Goal: Task Accomplishment & Management: Manage account settings

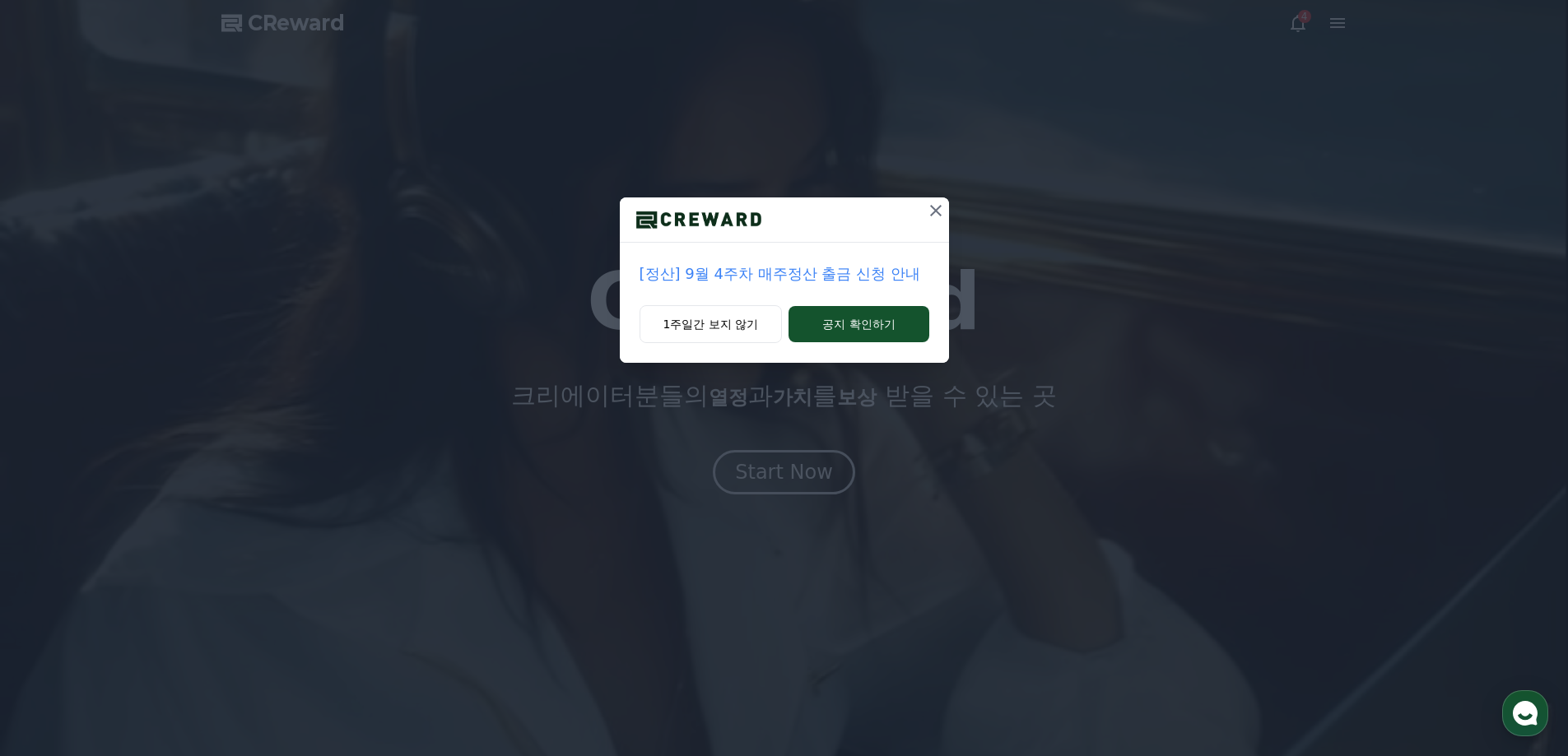
drag, startPoint x: 750, startPoint y: 330, endPoint x: 784, endPoint y: 395, distance: 73.4
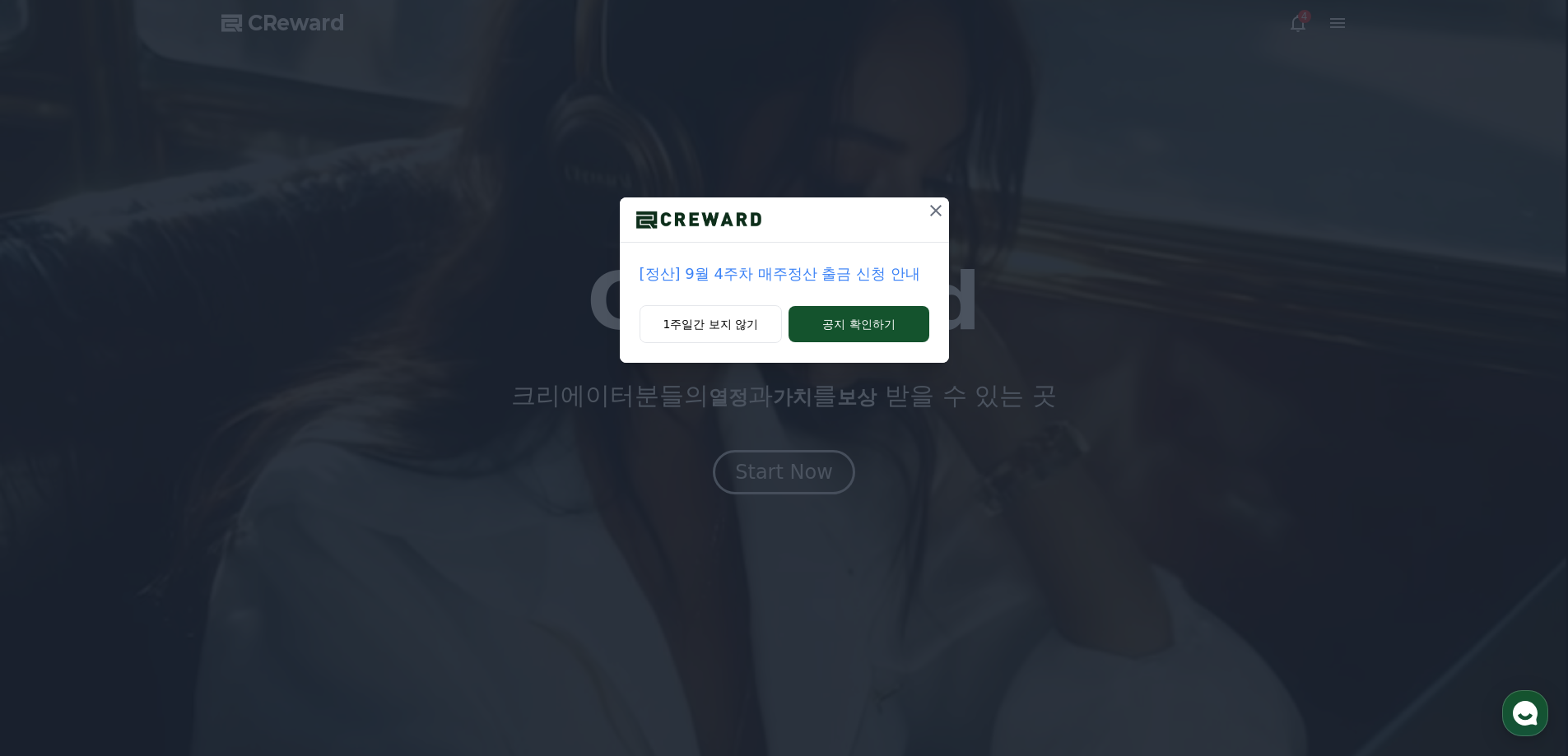
click at [780, 393] on div "[정산] 9월 4주차 매주정산 출금 신청 안내 1주일간 보지 않기 공지 확인하기" at bounding box center [784, 378] width 1568 height 756
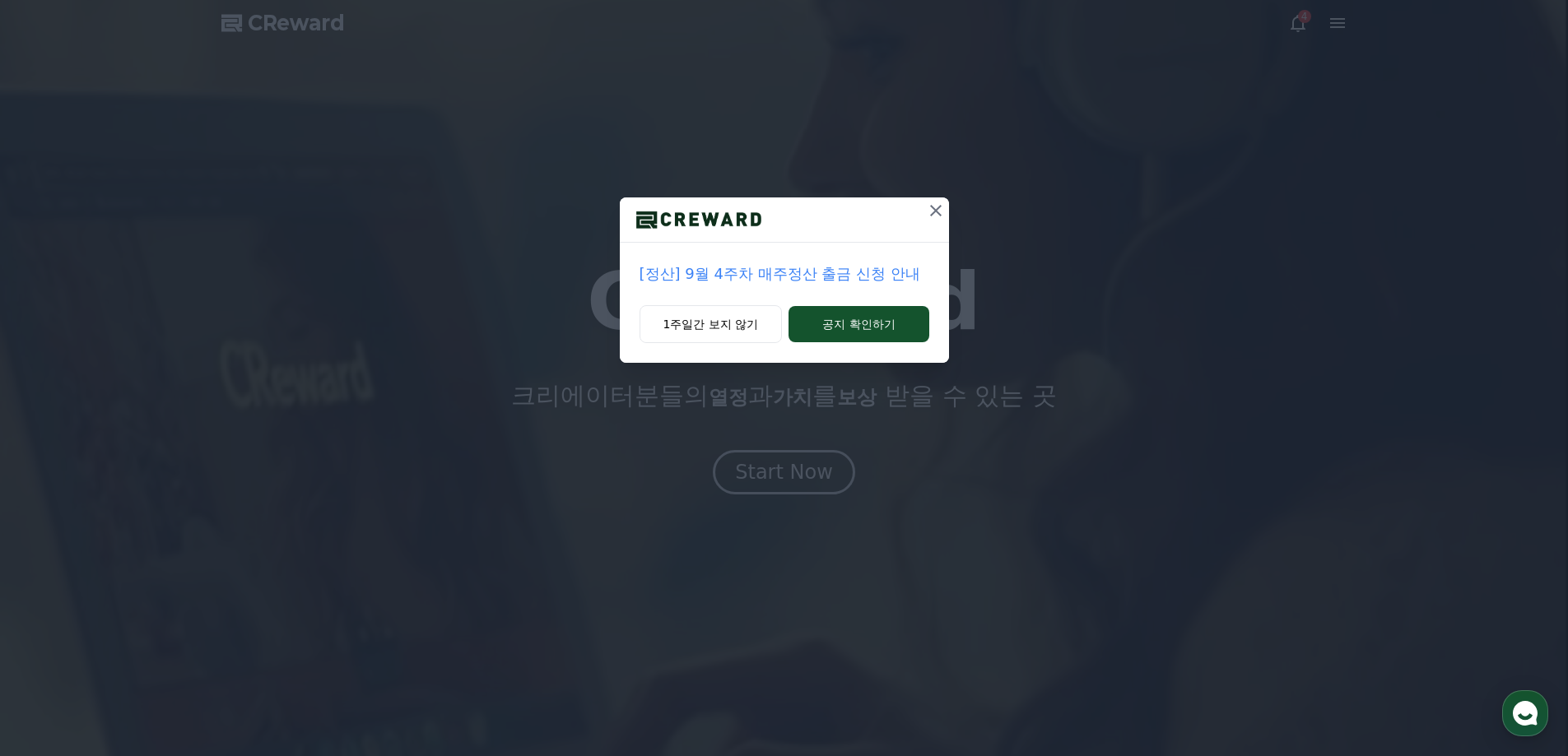
click at [946, 201] on button at bounding box center [935, 210] width 27 height 27
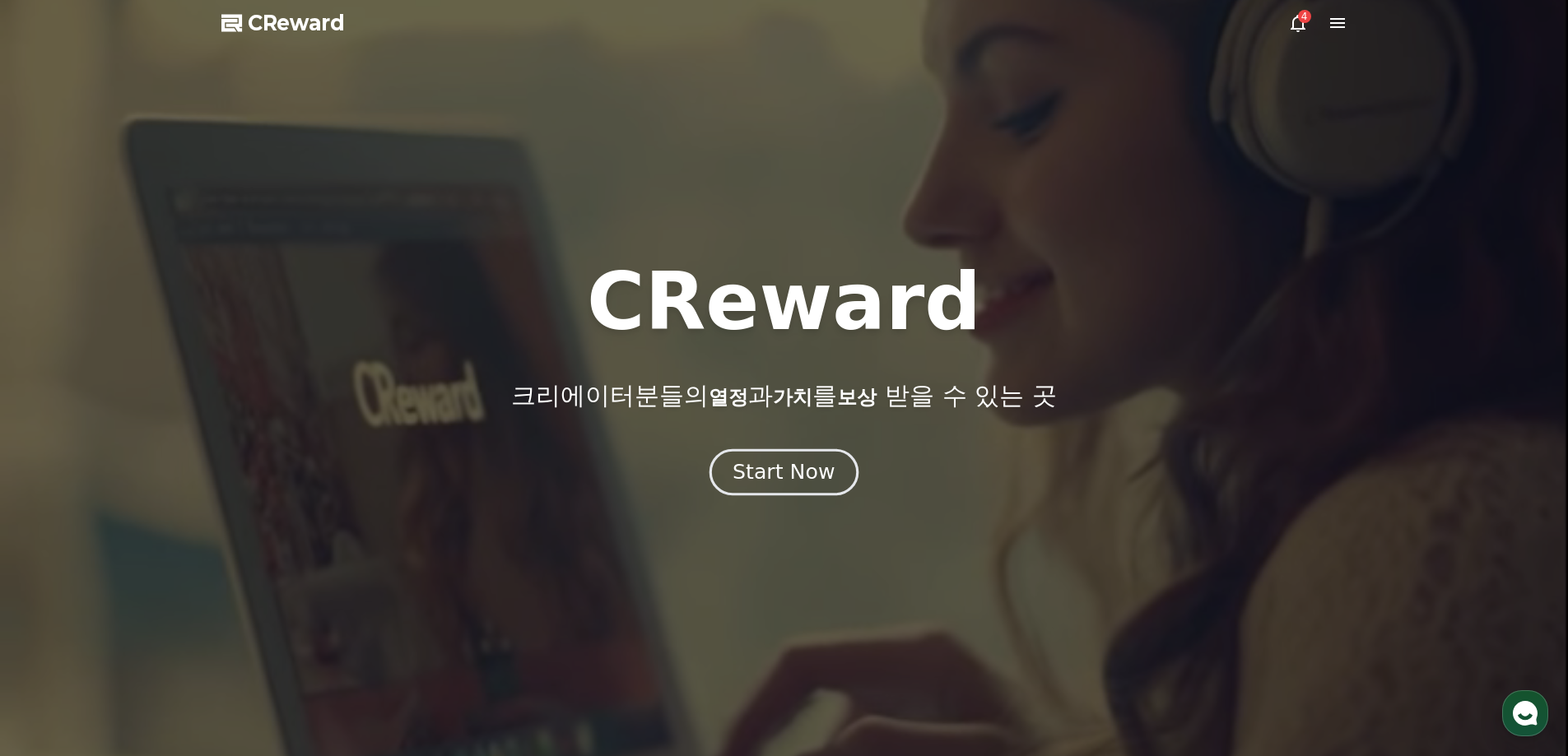
click at [822, 450] on button "Start Now" at bounding box center [783, 472] width 149 height 47
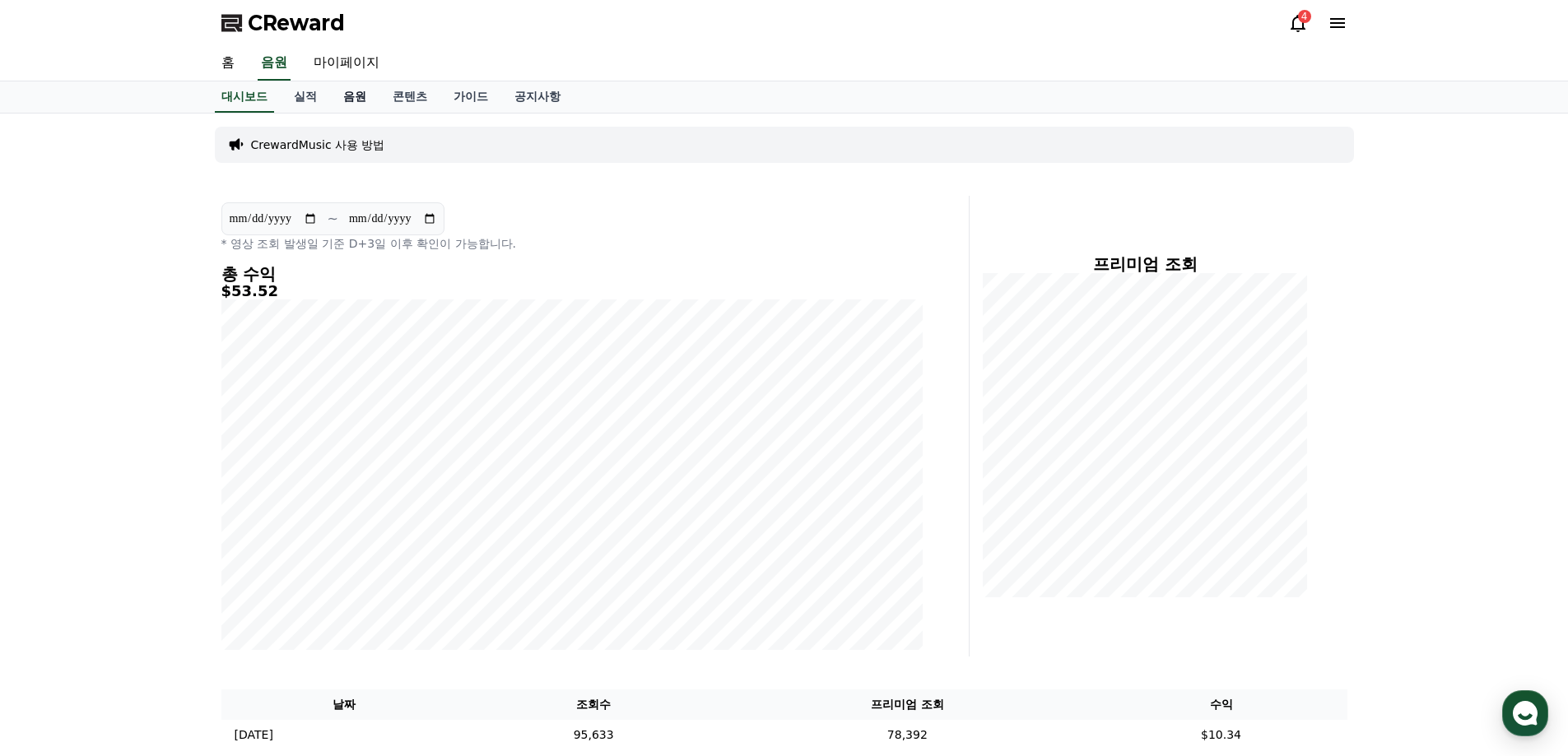
click at [354, 93] on link "음원" at bounding box center [355, 97] width 49 height 31
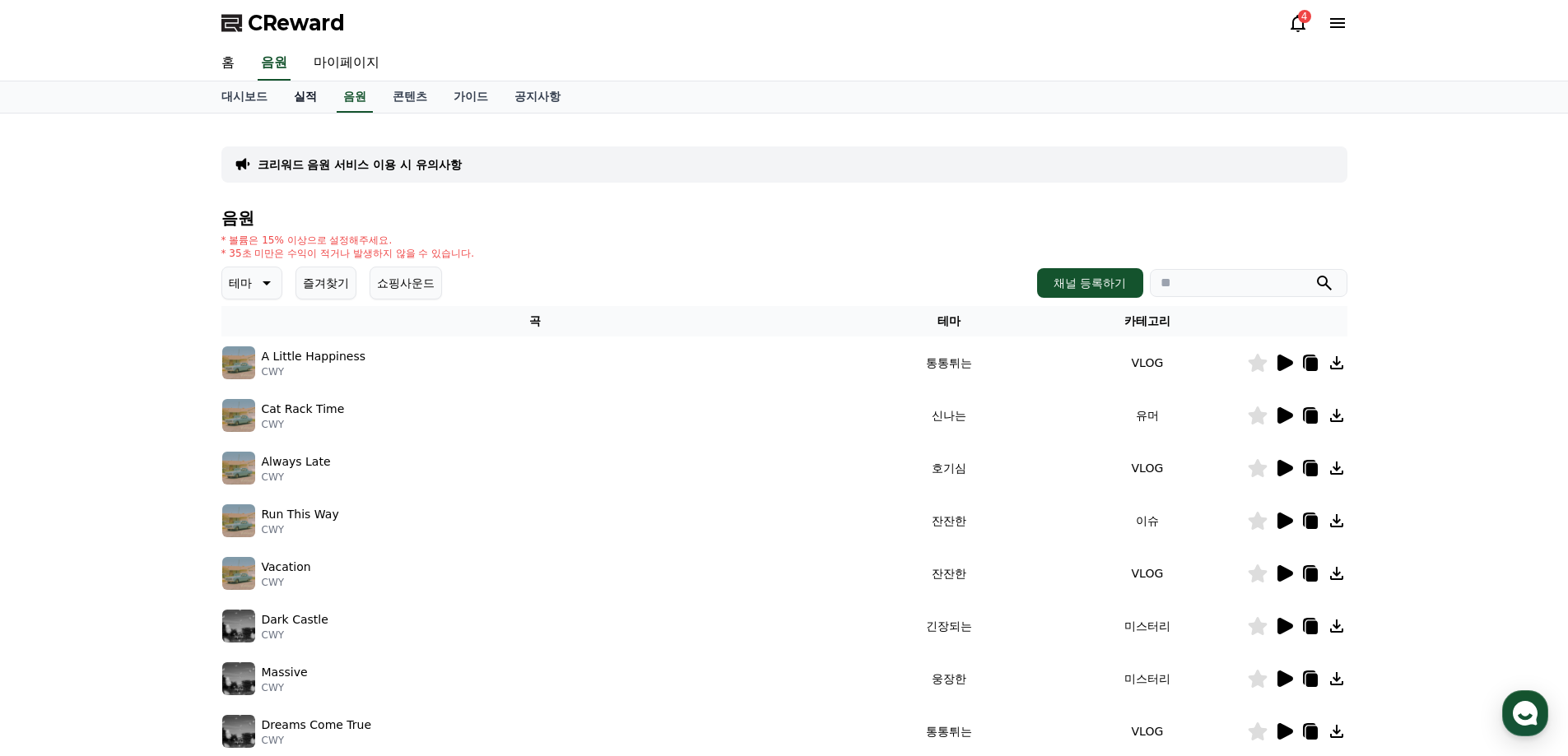
click at [319, 103] on link "실적" at bounding box center [305, 97] width 49 height 31
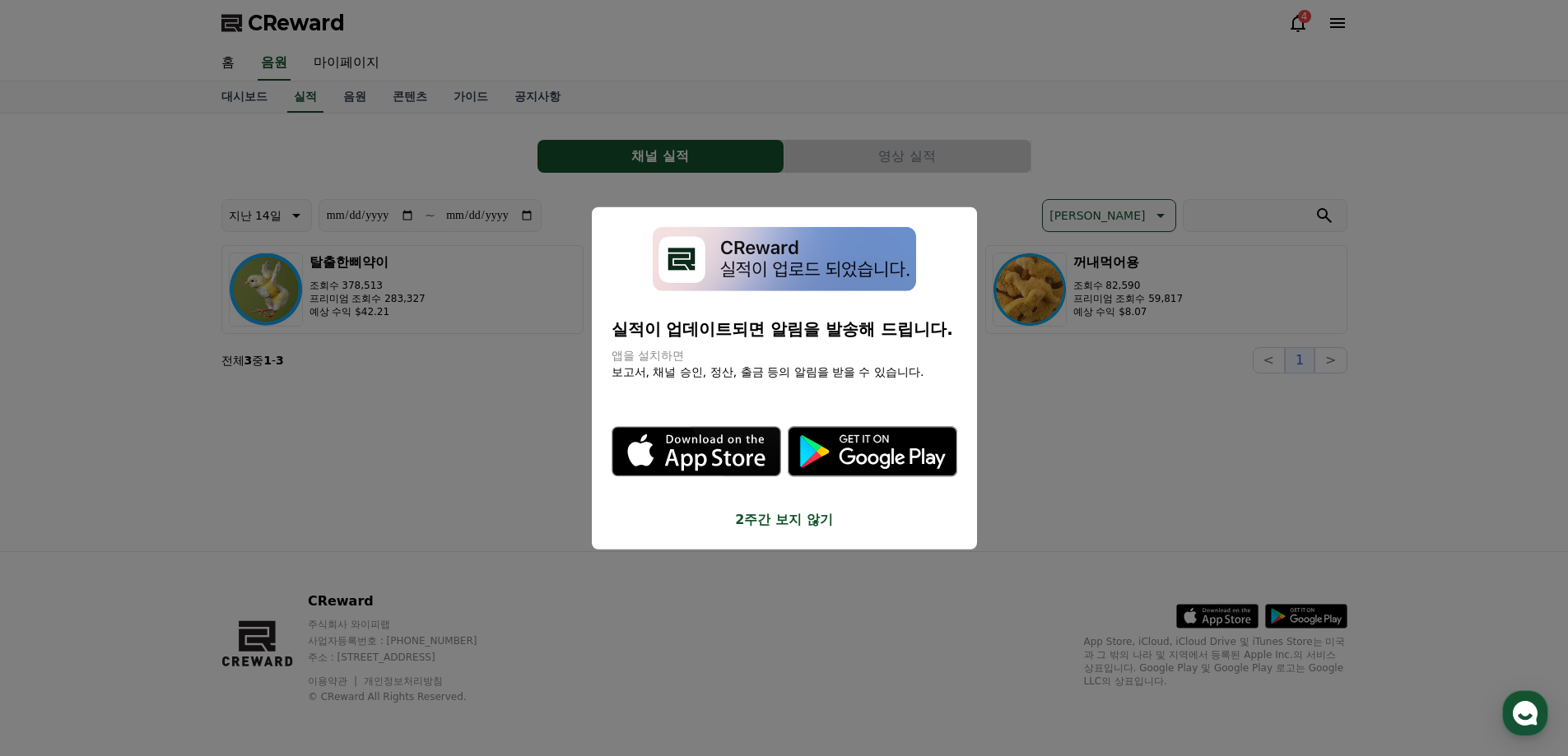
click at [774, 525] on button "2주간 보지 않기" at bounding box center [784, 520] width 345 height 20
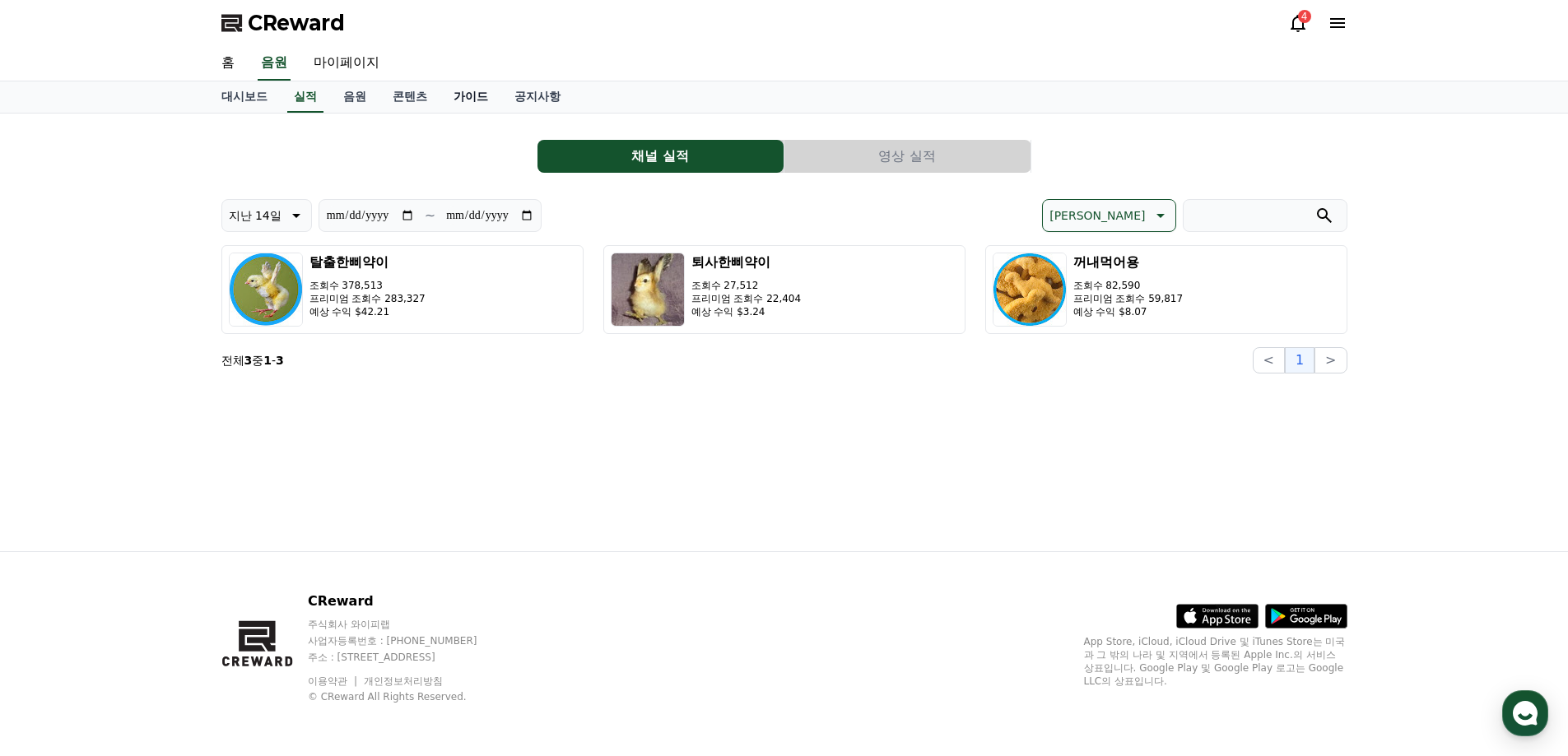
click at [464, 105] on link "가이드" at bounding box center [471, 97] width 61 height 31
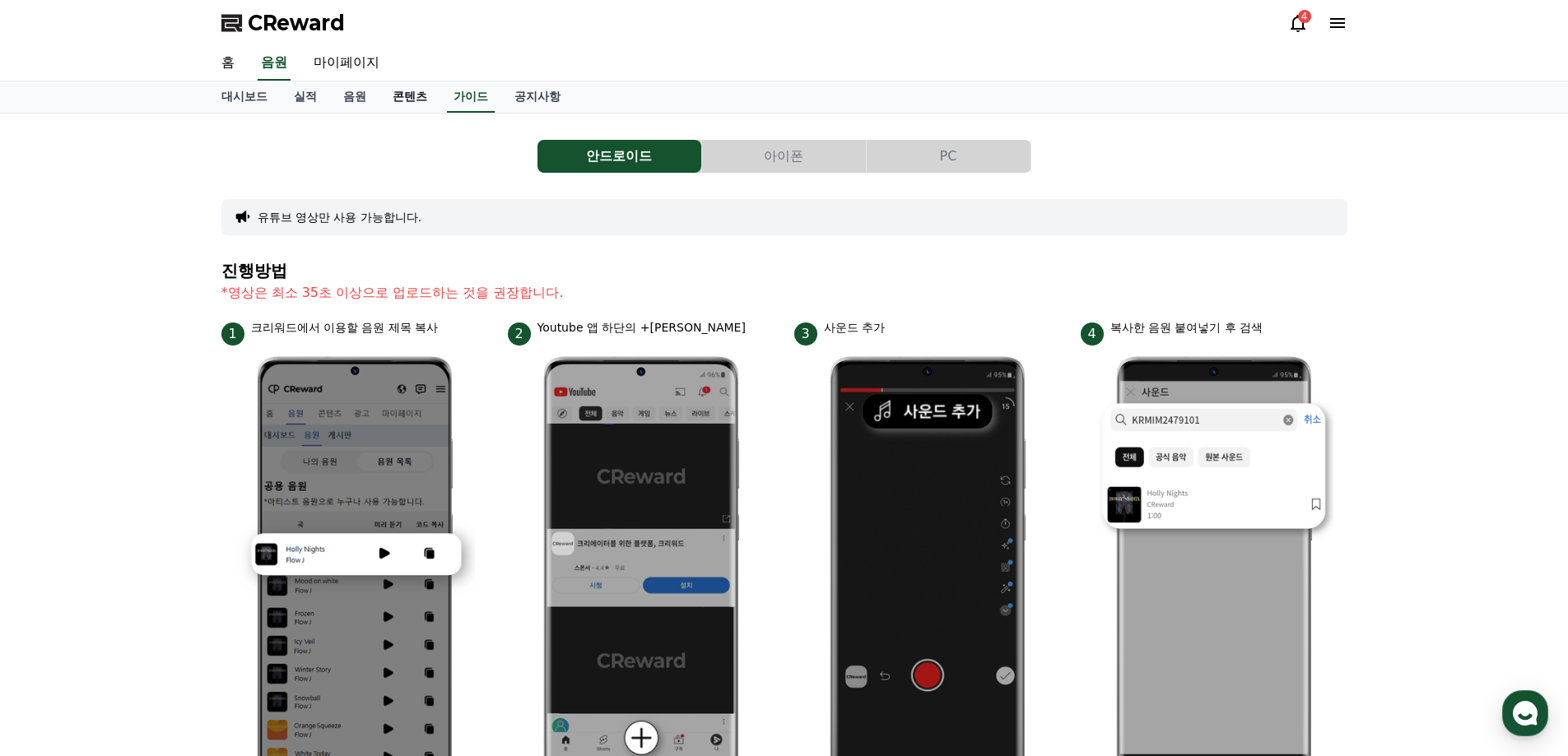
click at [396, 103] on link "콘텐츠" at bounding box center [410, 97] width 61 height 31
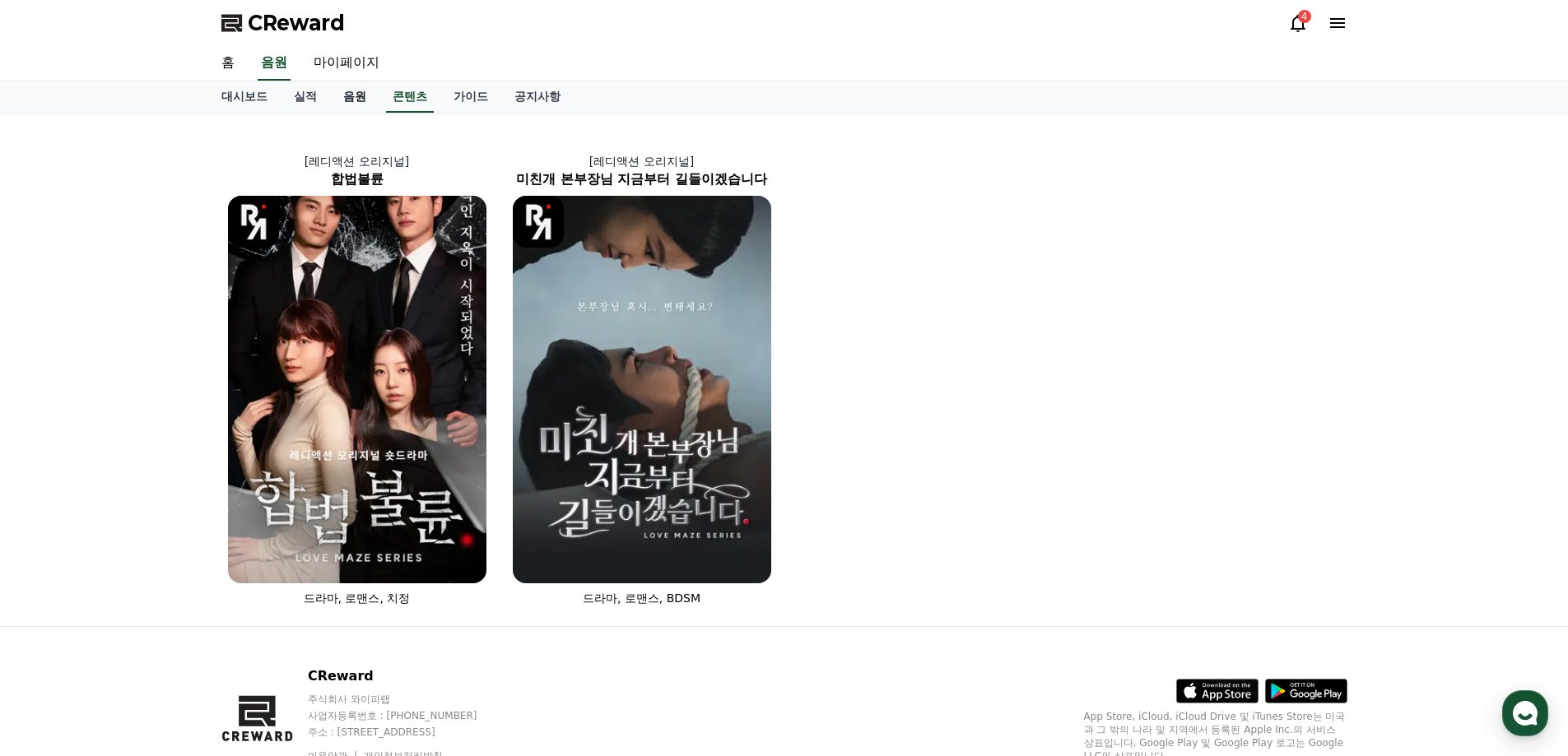
click at [338, 103] on link "음원" at bounding box center [355, 97] width 49 height 31
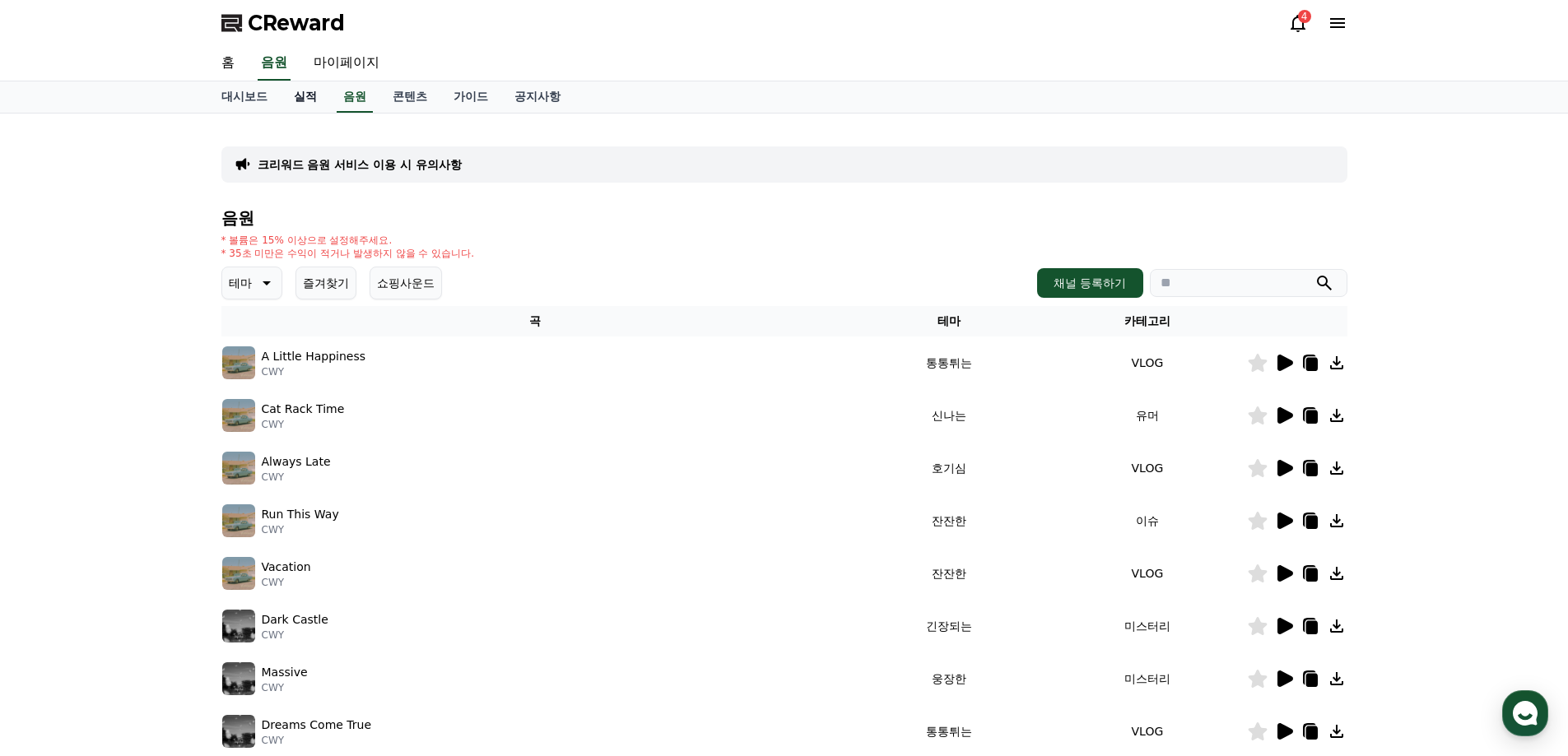
click at [305, 98] on link "실적" at bounding box center [305, 97] width 49 height 31
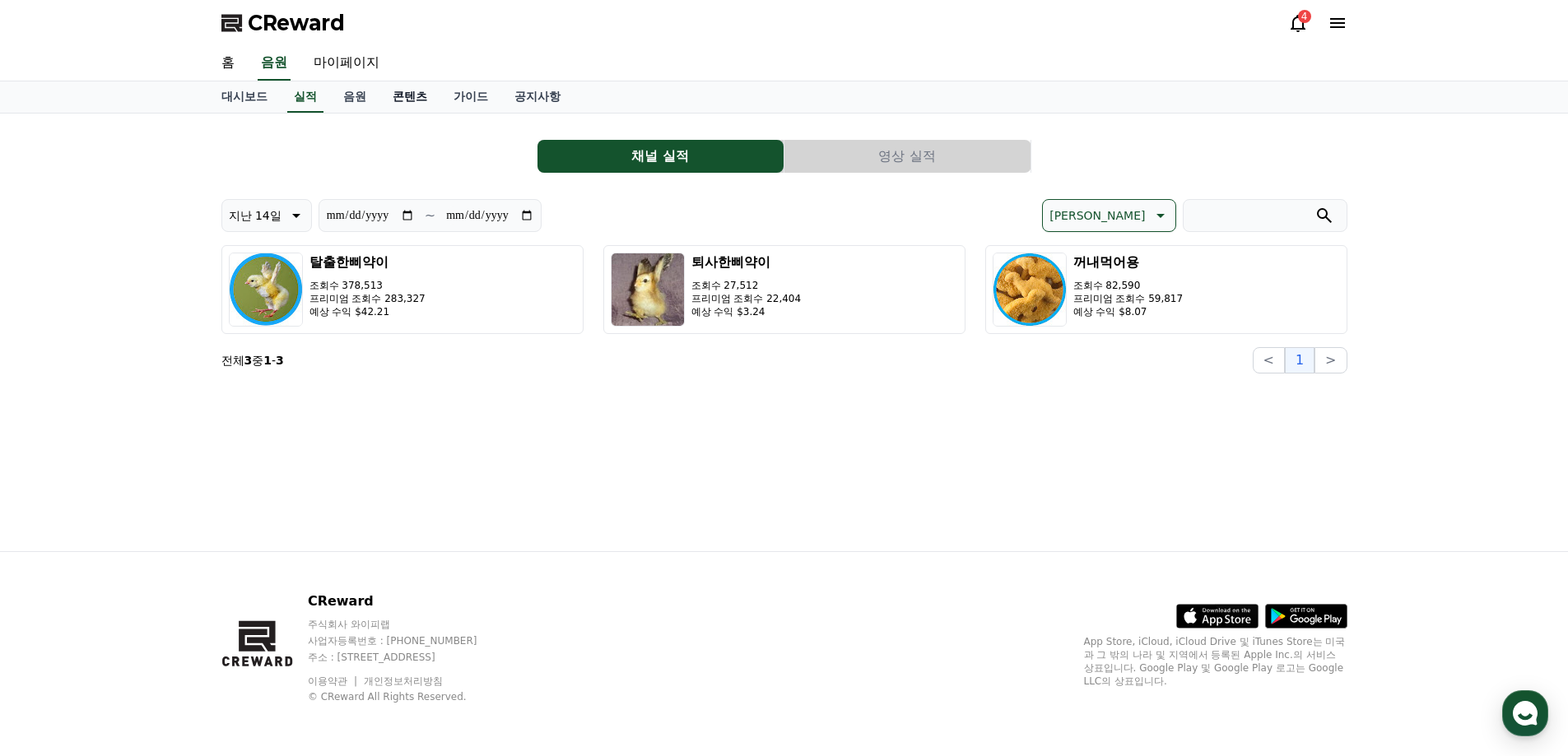
click at [391, 94] on link "콘텐츠" at bounding box center [410, 97] width 61 height 31
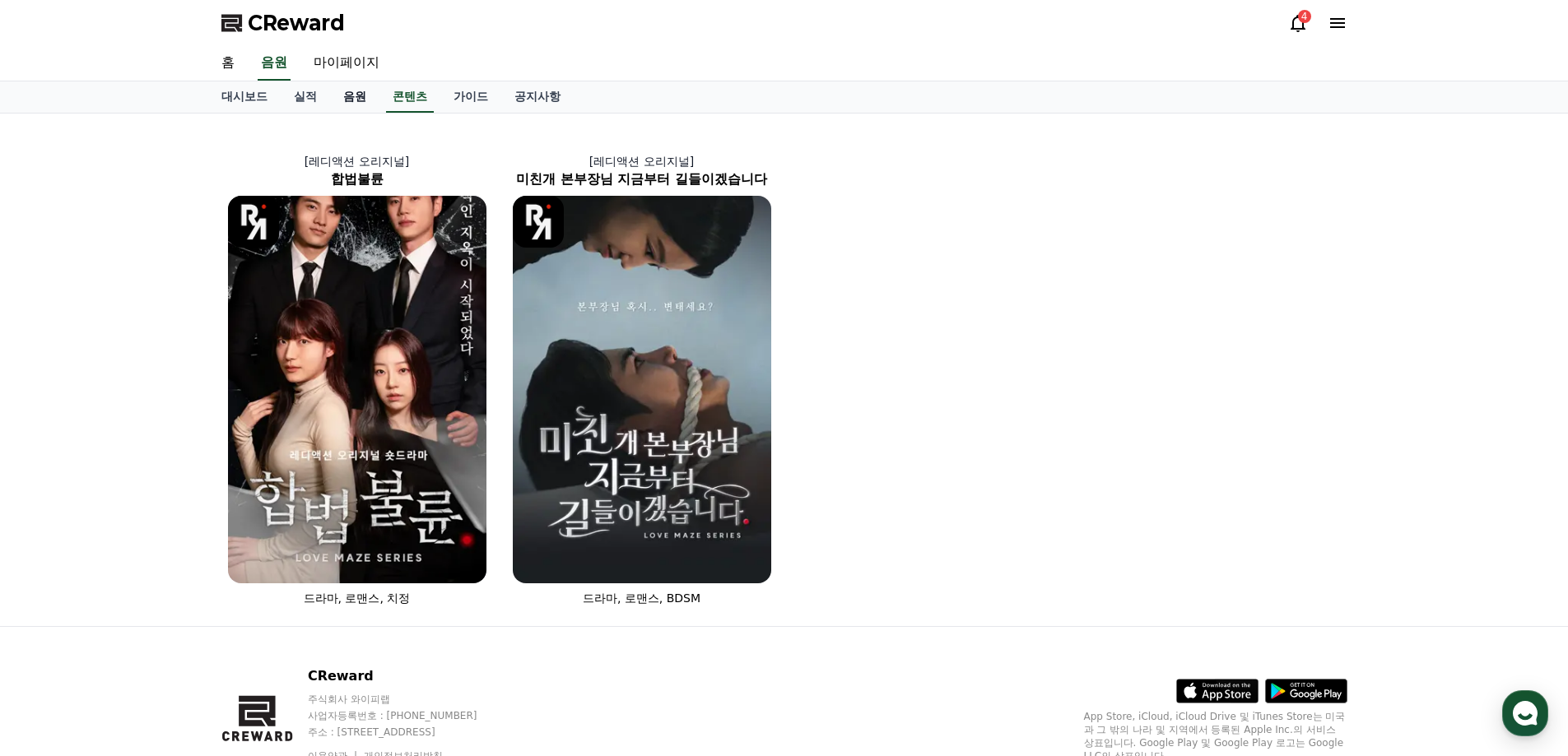
click at [352, 99] on link "음원" at bounding box center [355, 97] width 49 height 31
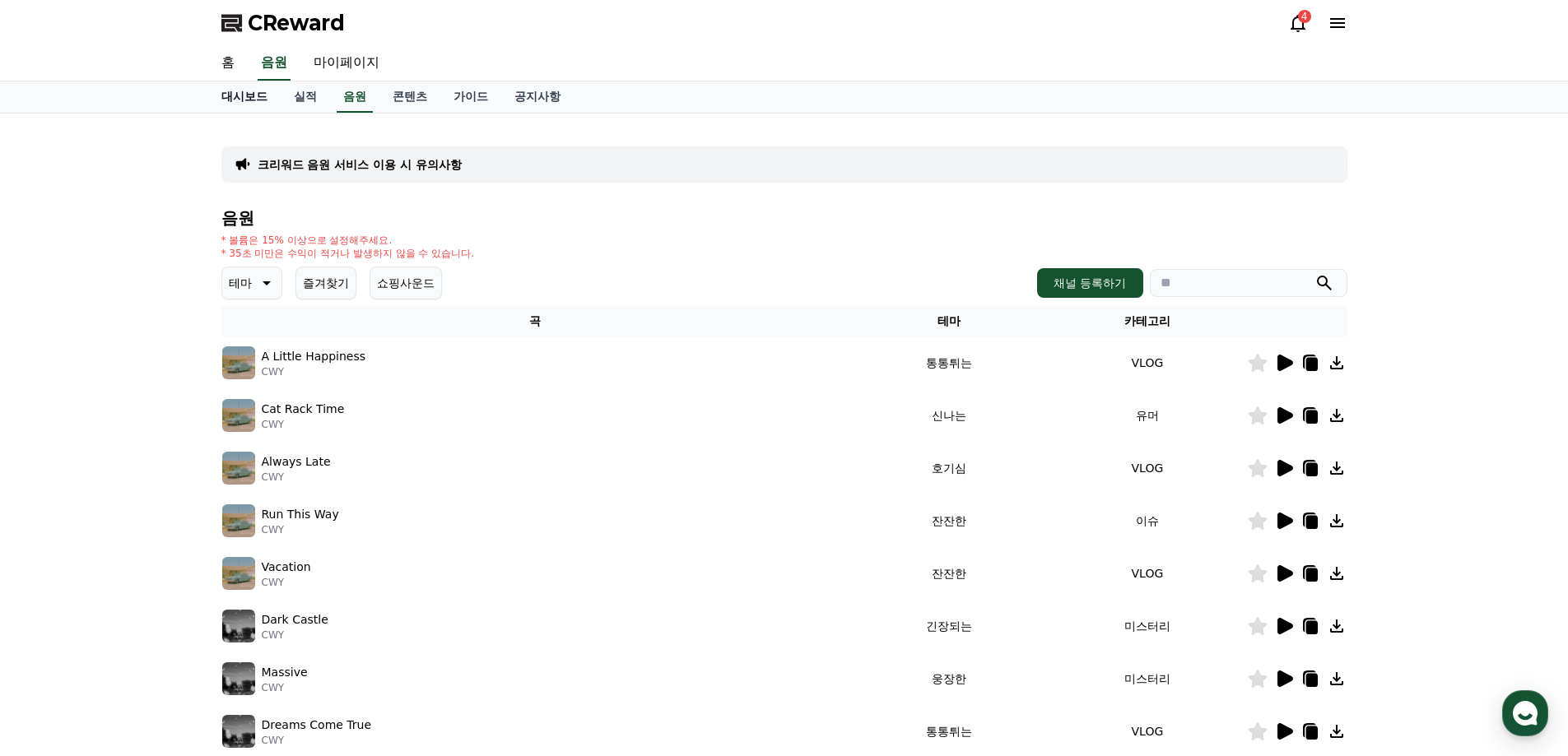
click at [276, 100] on link "대시보드" at bounding box center [245, 97] width 73 height 31
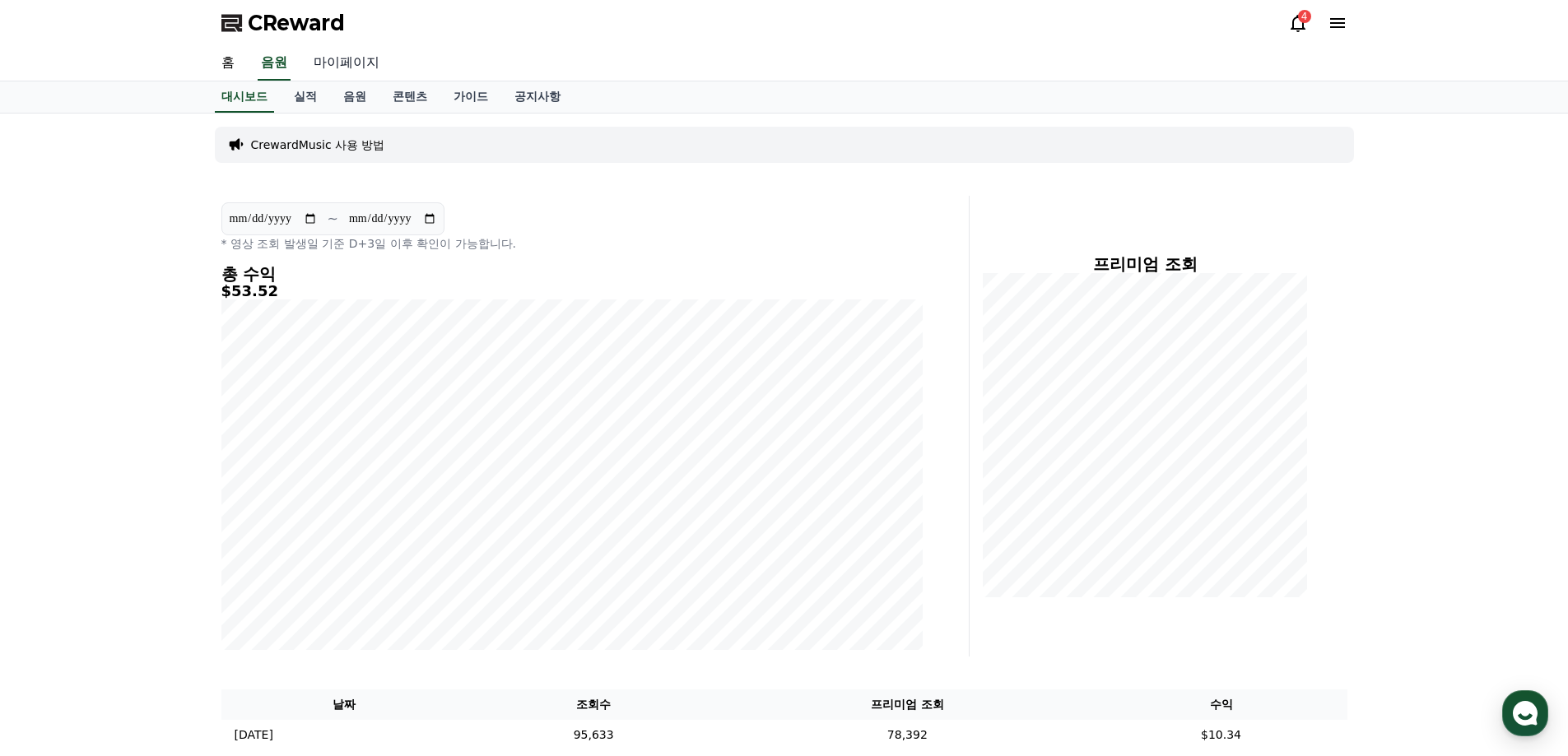
click at [319, 60] on link "마이페이지" at bounding box center [346, 63] width 92 height 34
select select "**********"
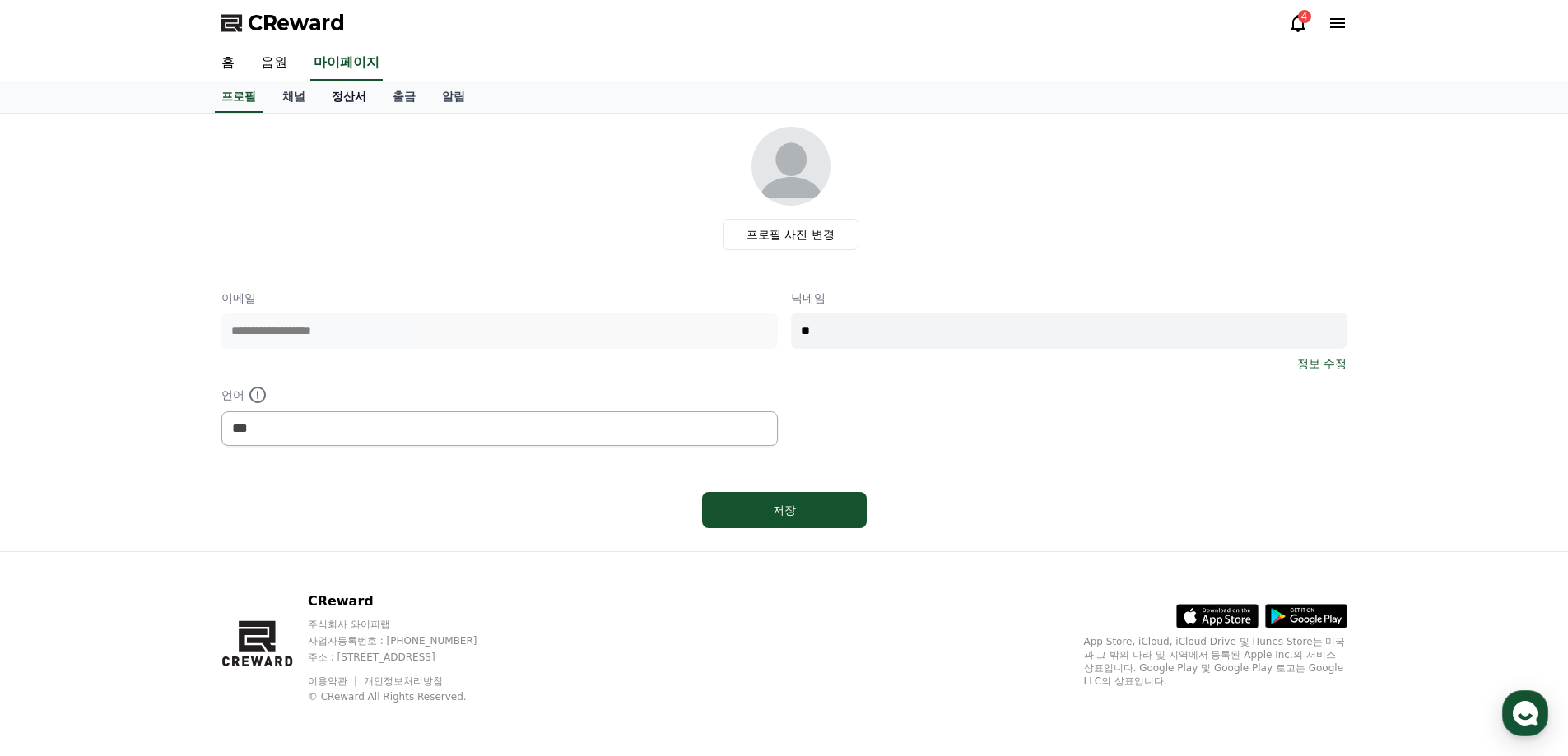
click at [342, 94] on link "정산서" at bounding box center [349, 97] width 61 height 31
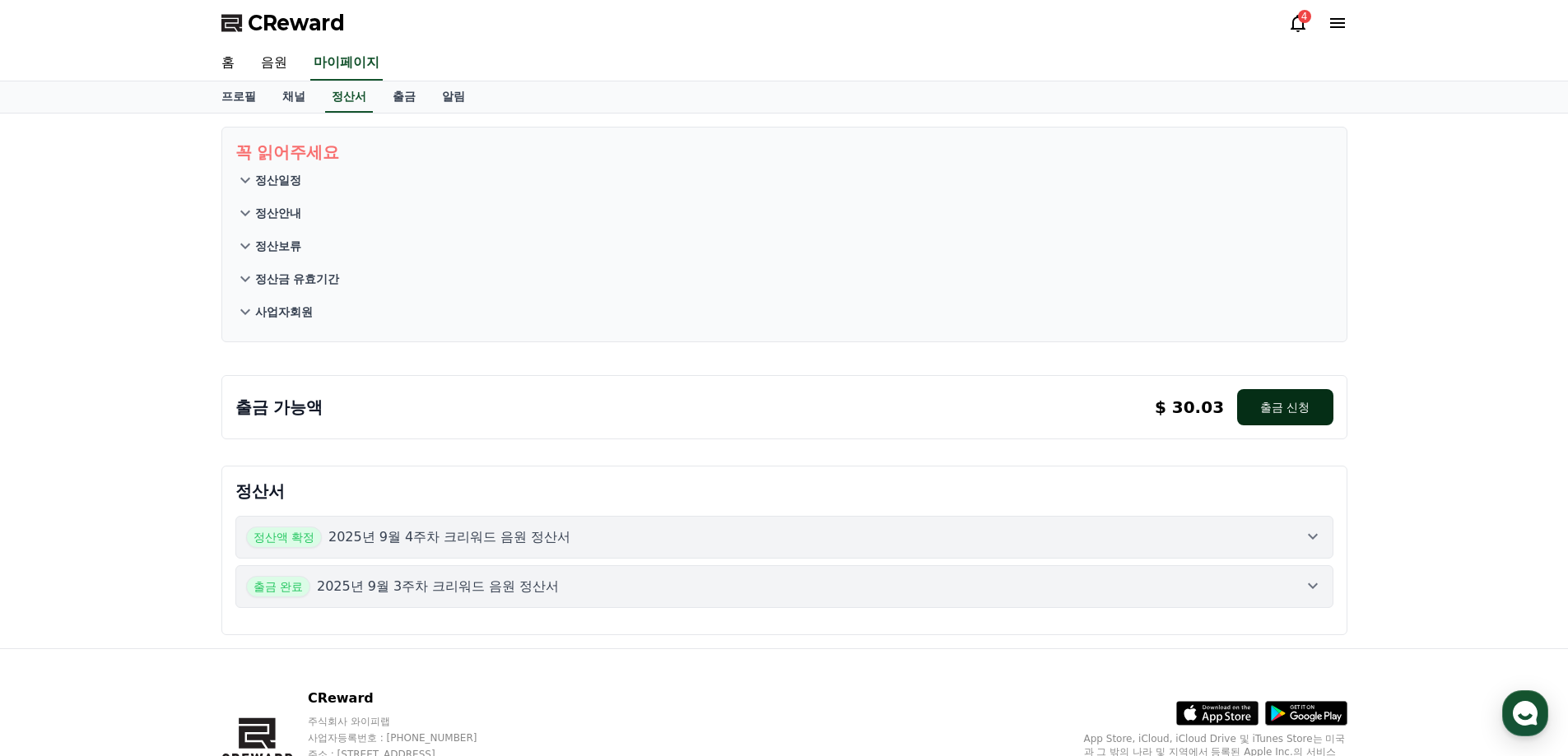
click at [1285, 409] on button "출금 신청" at bounding box center [1285, 407] width 95 height 36
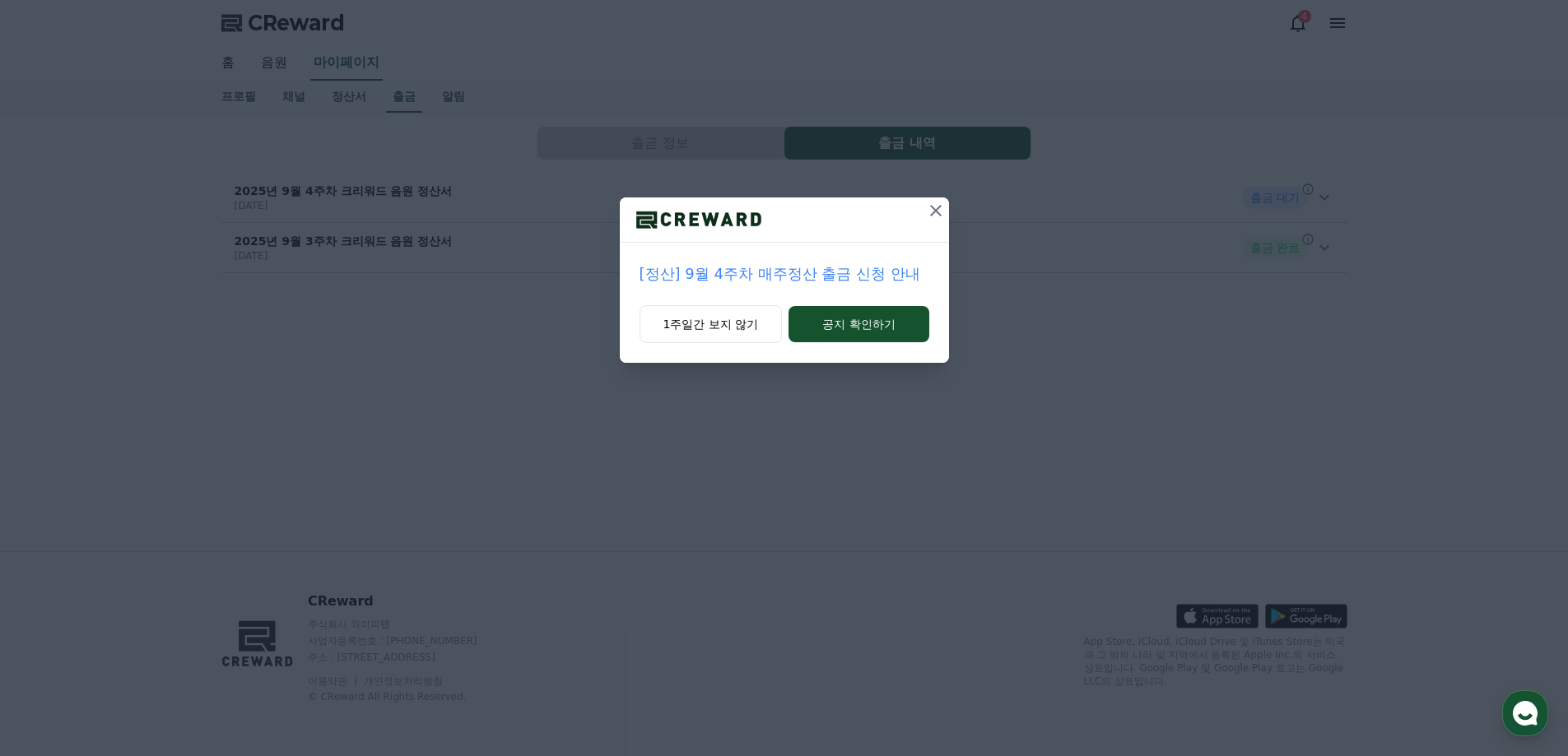
click at [935, 209] on icon at bounding box center [936, 210] width 12 height 12
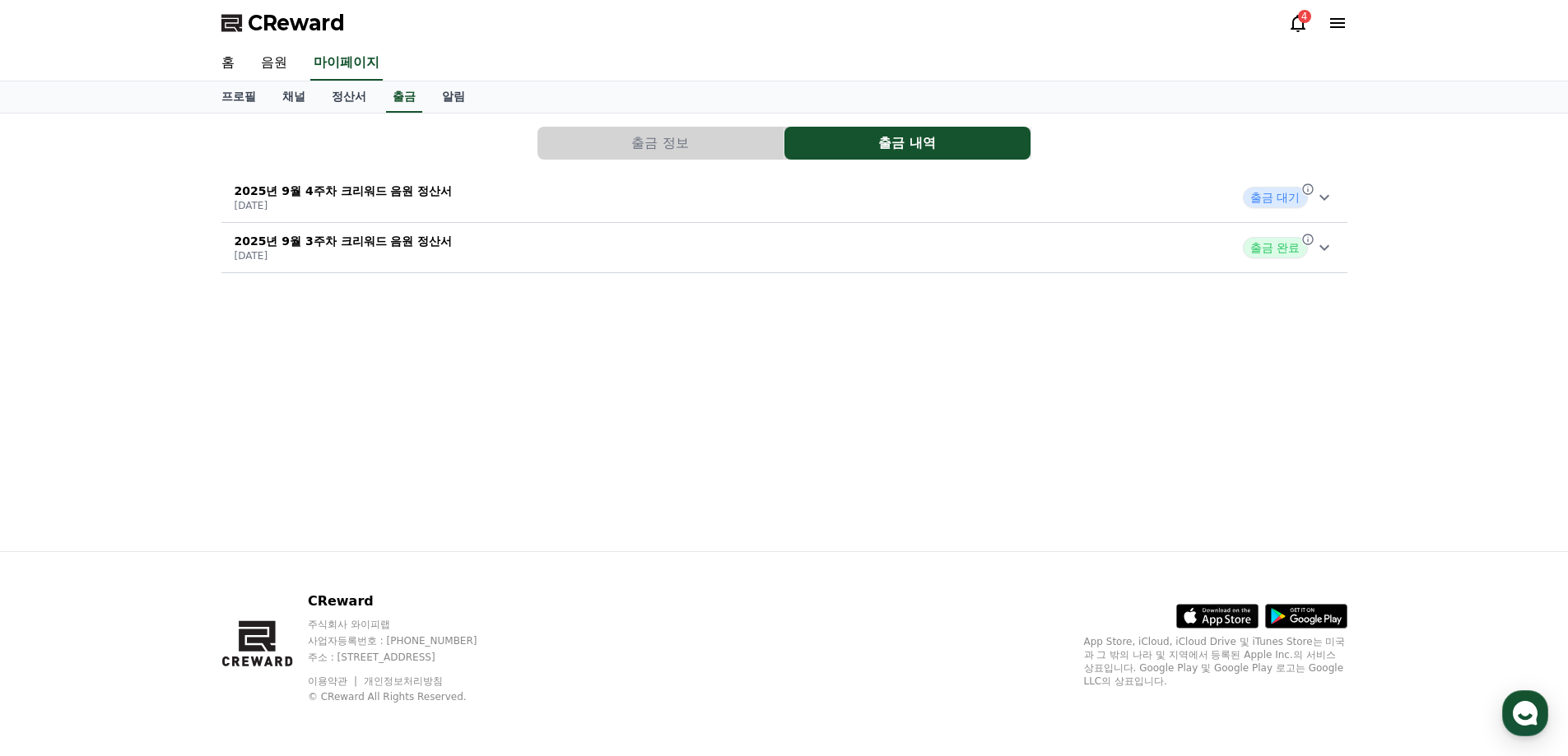
click at [1172, 260] on div "2025년 9월 3주차 크리워드 음원 정산서 2025-09-24 출금 완료" at bounding box center [784, 248] width 1126 height 43
click at [1032, 204] on div "2025년 9월 4주차 크리워드 음원 정산서 2025-10-01 출금 대기" at bounding box center [784, 198] width 1126 height 43
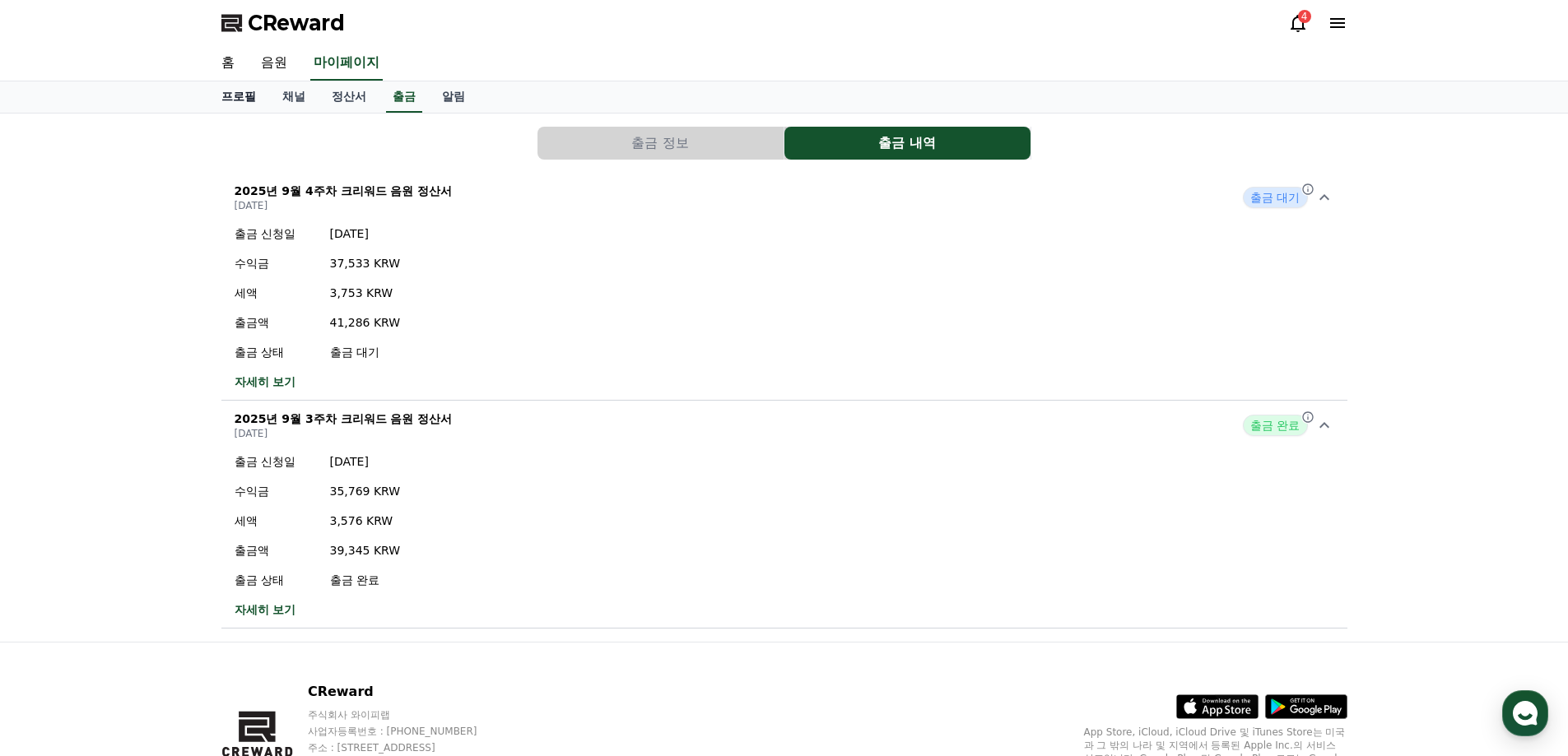
click at [253, 98] on link "프로필" at bounding box center [239, 97] width 61 height 31
select select "**********"
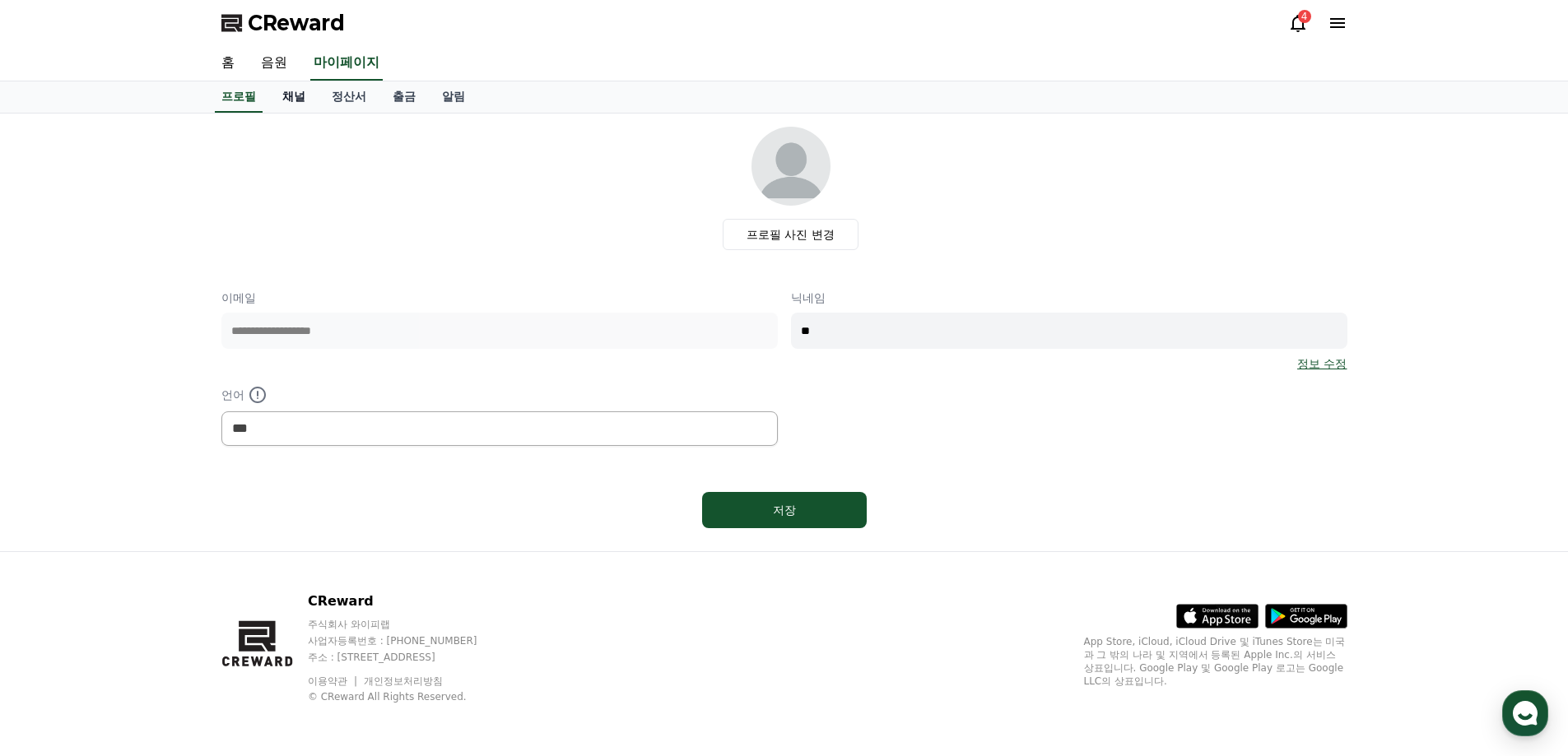
click at [273, 99] on link "채널" at bounding box center [294, 97] width 49 height 31
